Goal: Task Accomplishment & Management: Complete application form

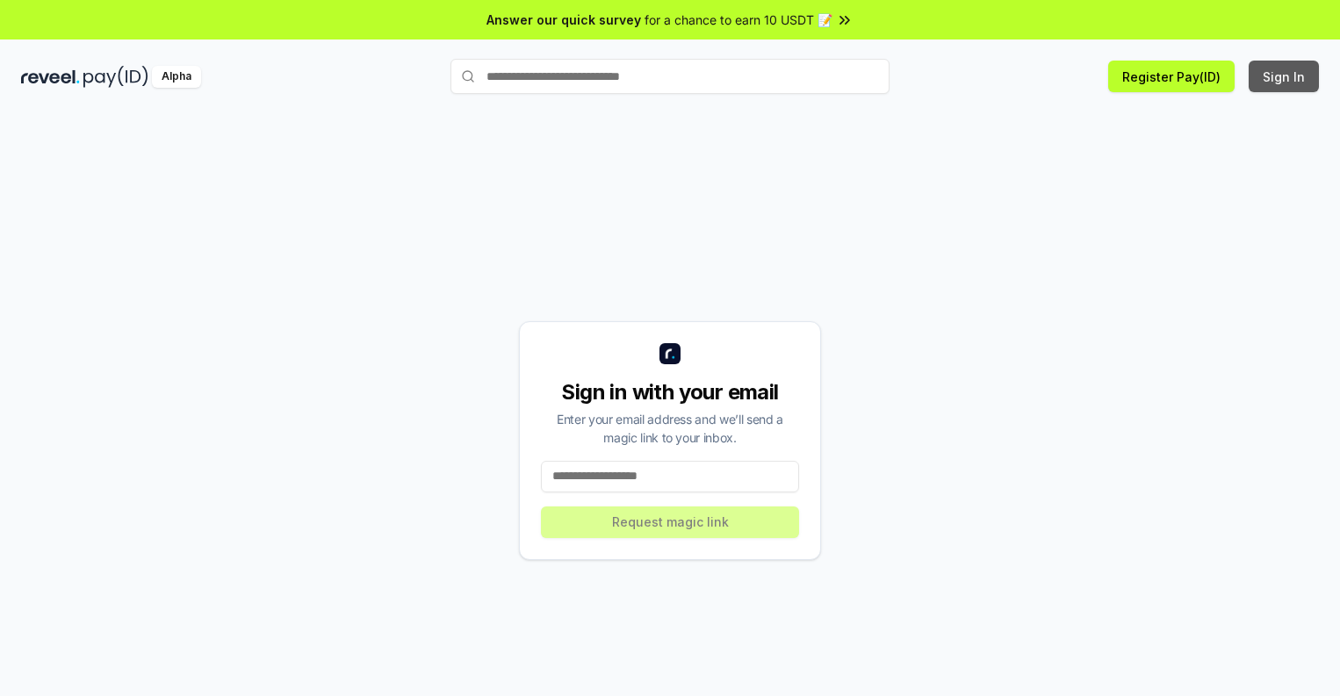
click at [1284, 76] on button "Sign In" at bounding box center [1283, 77] width 70 height 32
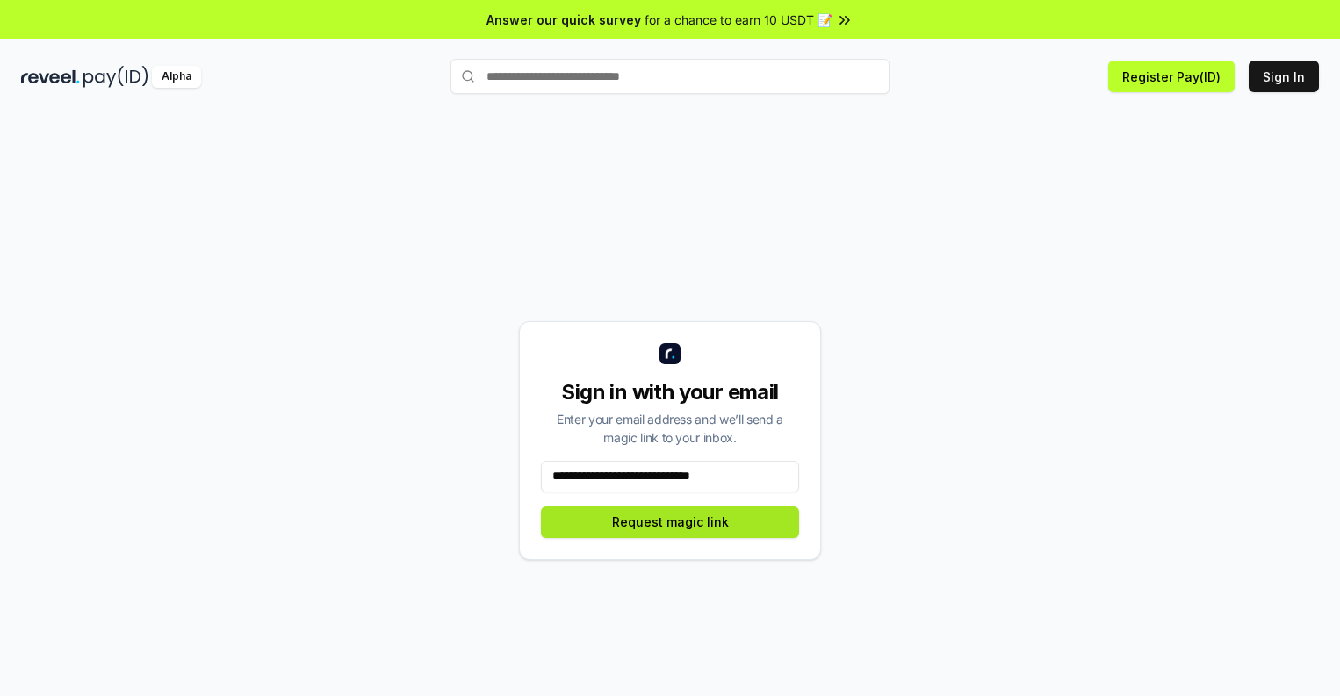
type input "**********"
click at [670, 522] on button "Request magic link" at bounding box center [670, 523] width 258 height 32
